Goal: Find specific page/section: Find specific page/section

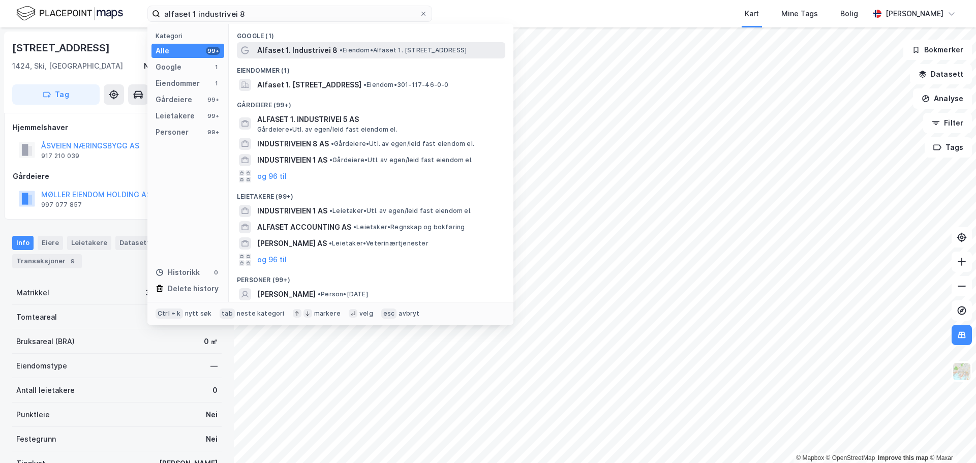
click at [278, 53] on span "Alfaset 1. Industrivei 8" at bounding box center [297, 50] width 80 height 12
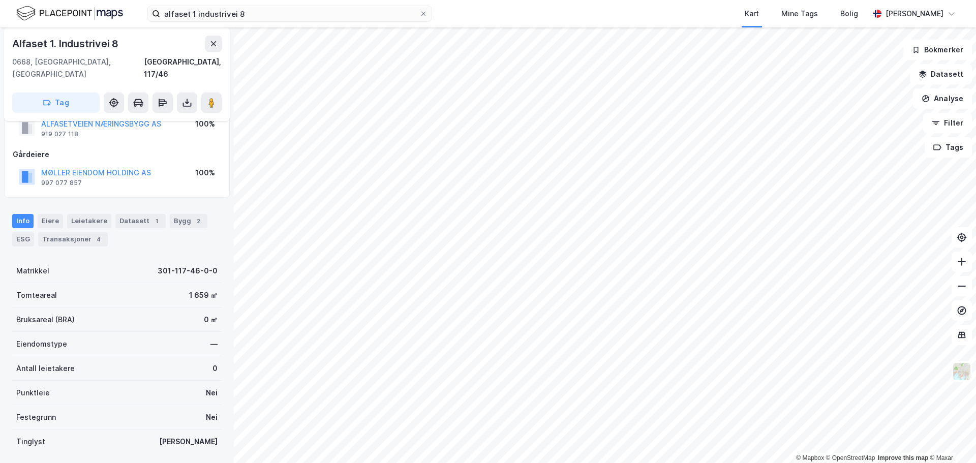
scroll to position [51, 0]
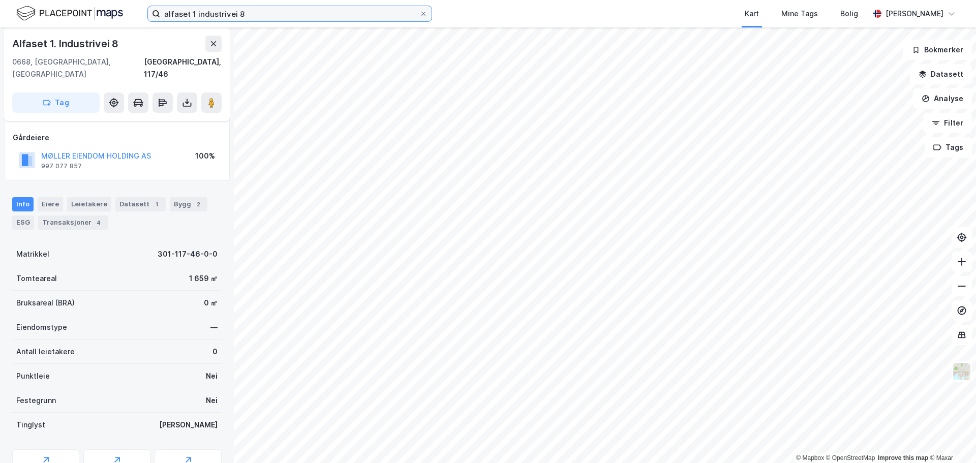
click at [228, 16] on input "alfaset 1 industrivei 8" at bounding box center [289, 13] width 259 height 15
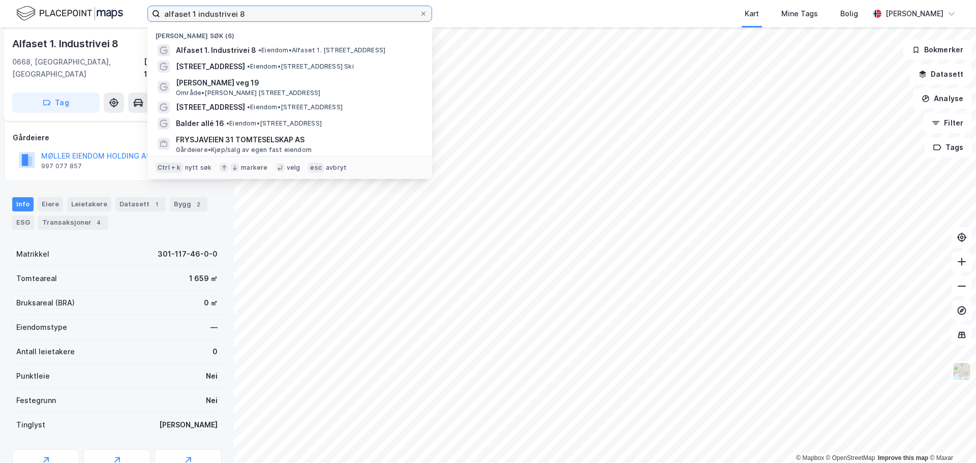
click at [228, 16] on input "alfaset 1 industrivei 8" at bounding box center [289, 13] width 259 height 15
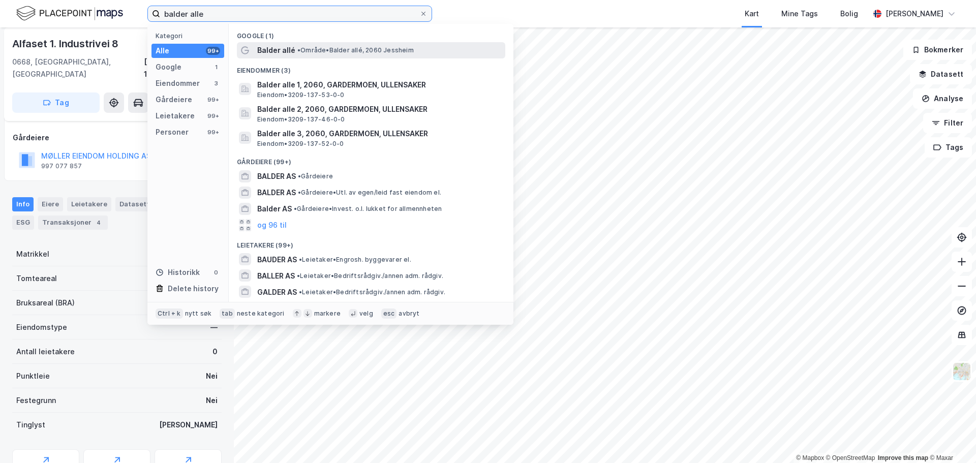
type input "balder alle"
click at [289, 48] on span "Balder allé" at bounding box center [276, 50] width 38 height 12
